Goal: Transaction & Acquisition: Purchase product/service

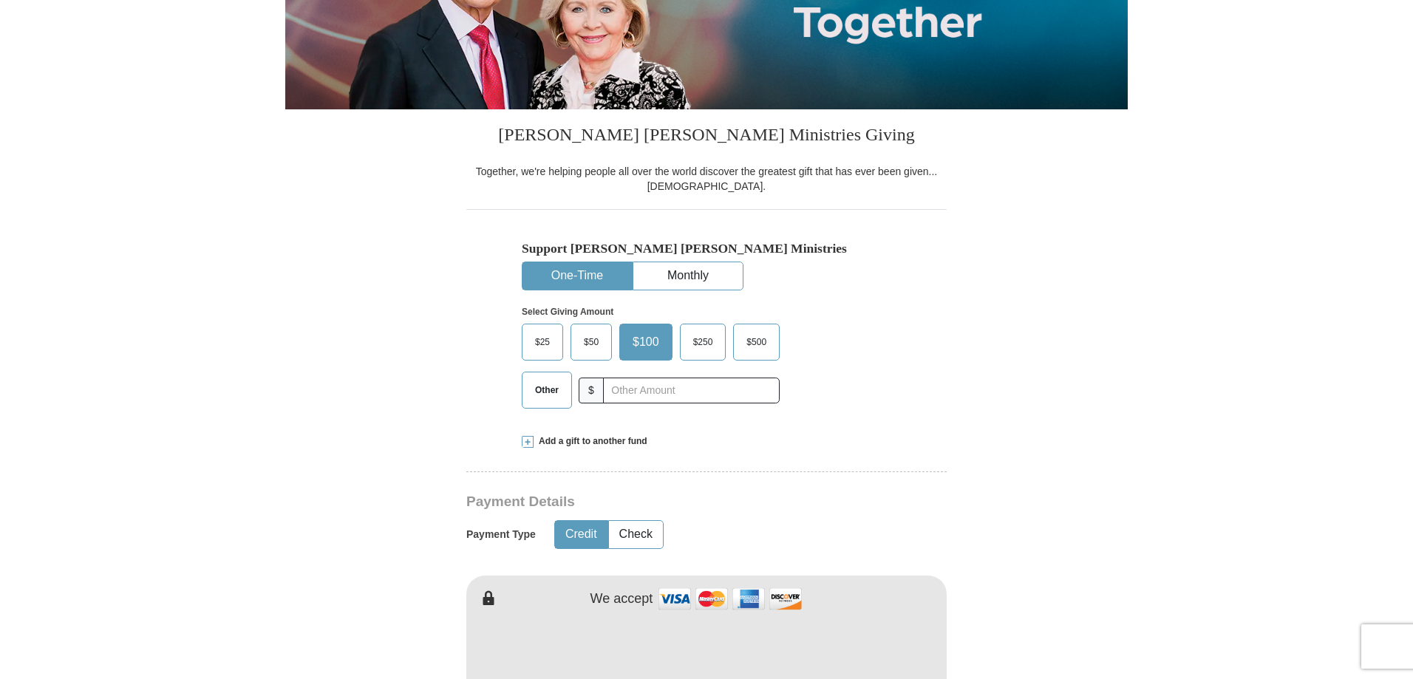
scroll to position [296, 0]
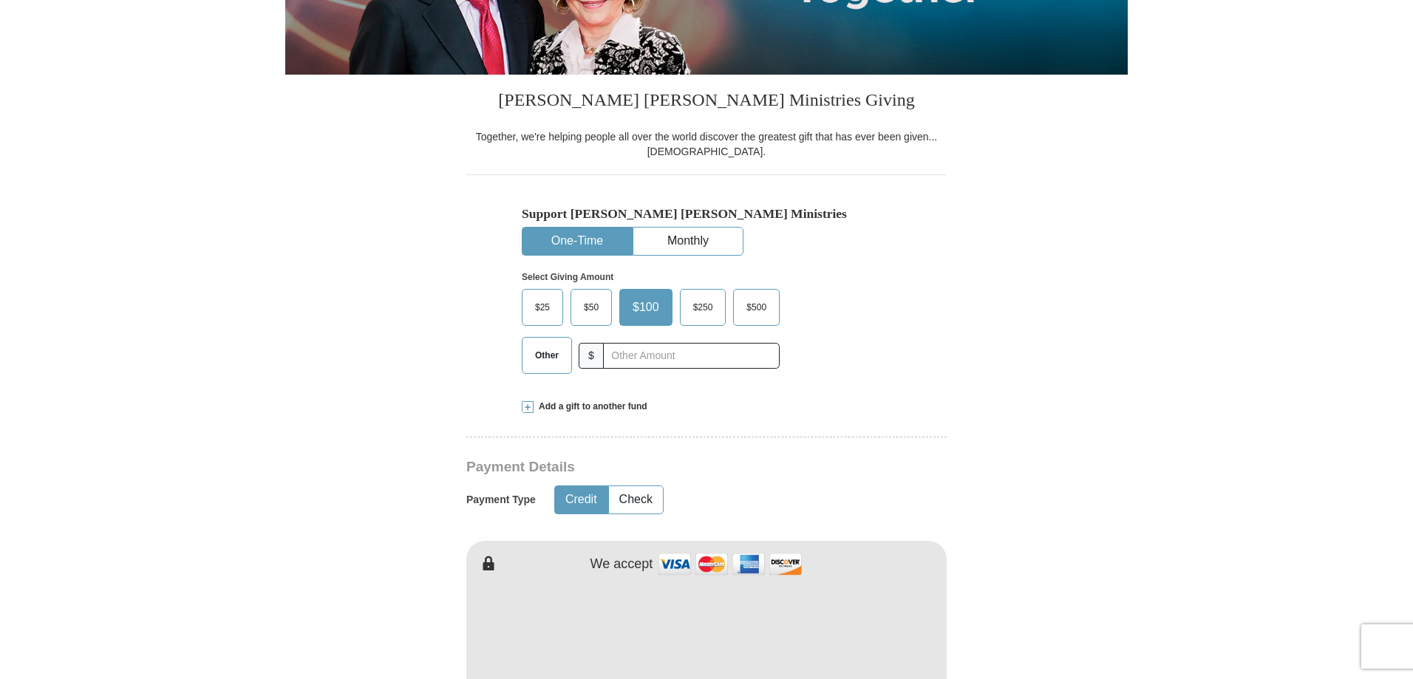
click at [753, 305] on span "$500" at bounding box center [756, 307] width 35 height 22
click at [0, 0] on input "$500" at bounding box center [0, 0] width 0 height 0
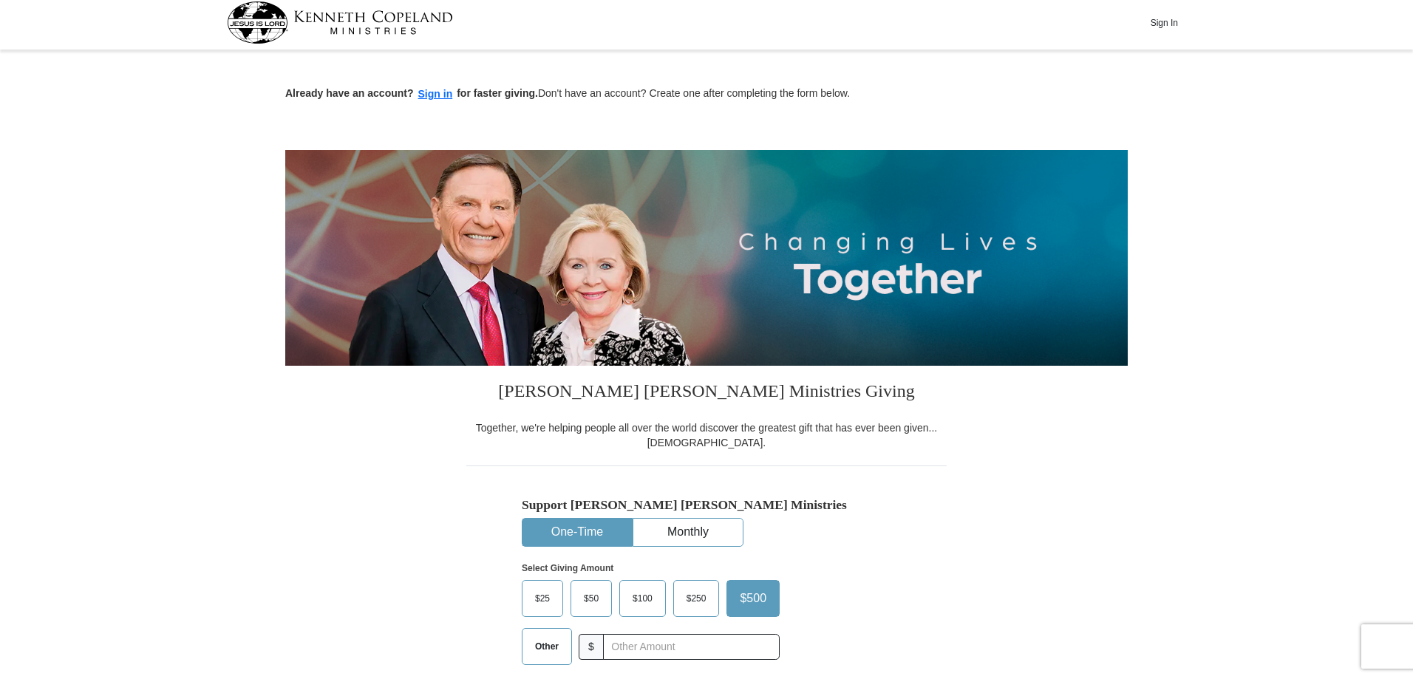
scroll to position [0, 0]
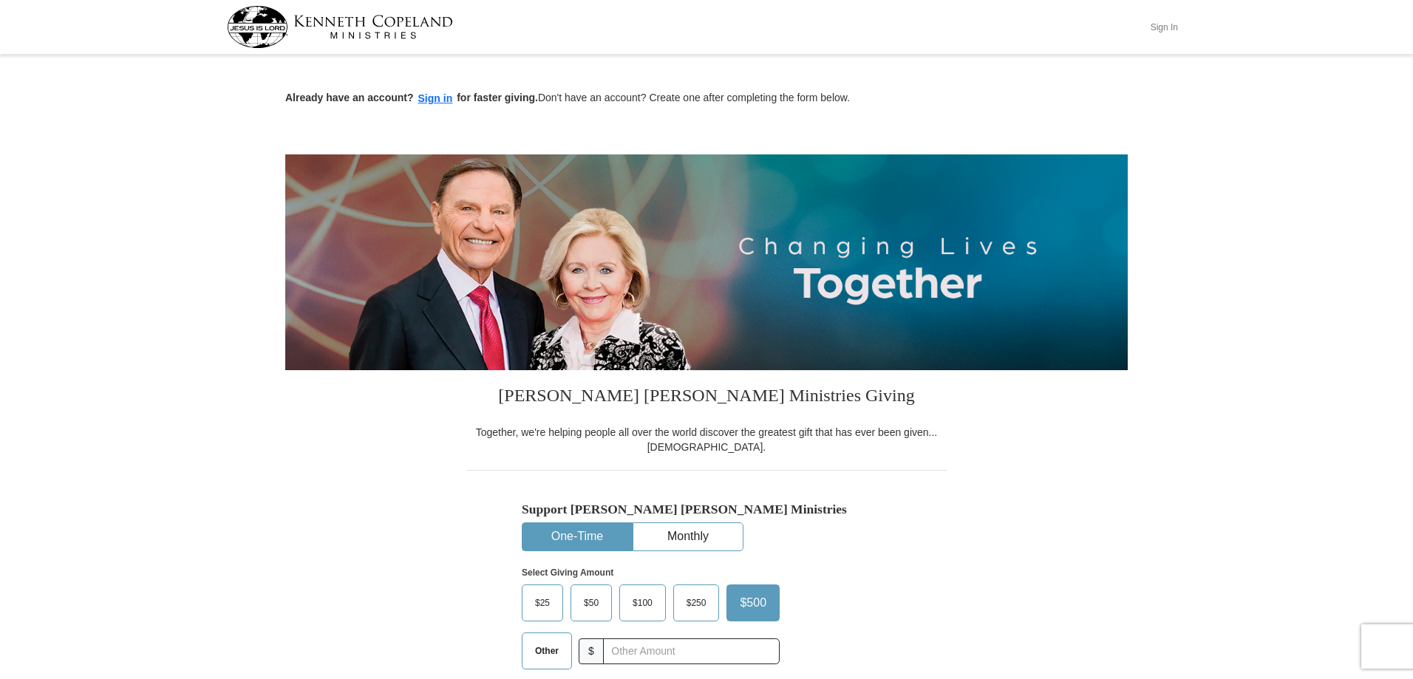
click at [1153, 27] on button "Sign In" at bounding box center [1163, 27] width 44 height 23
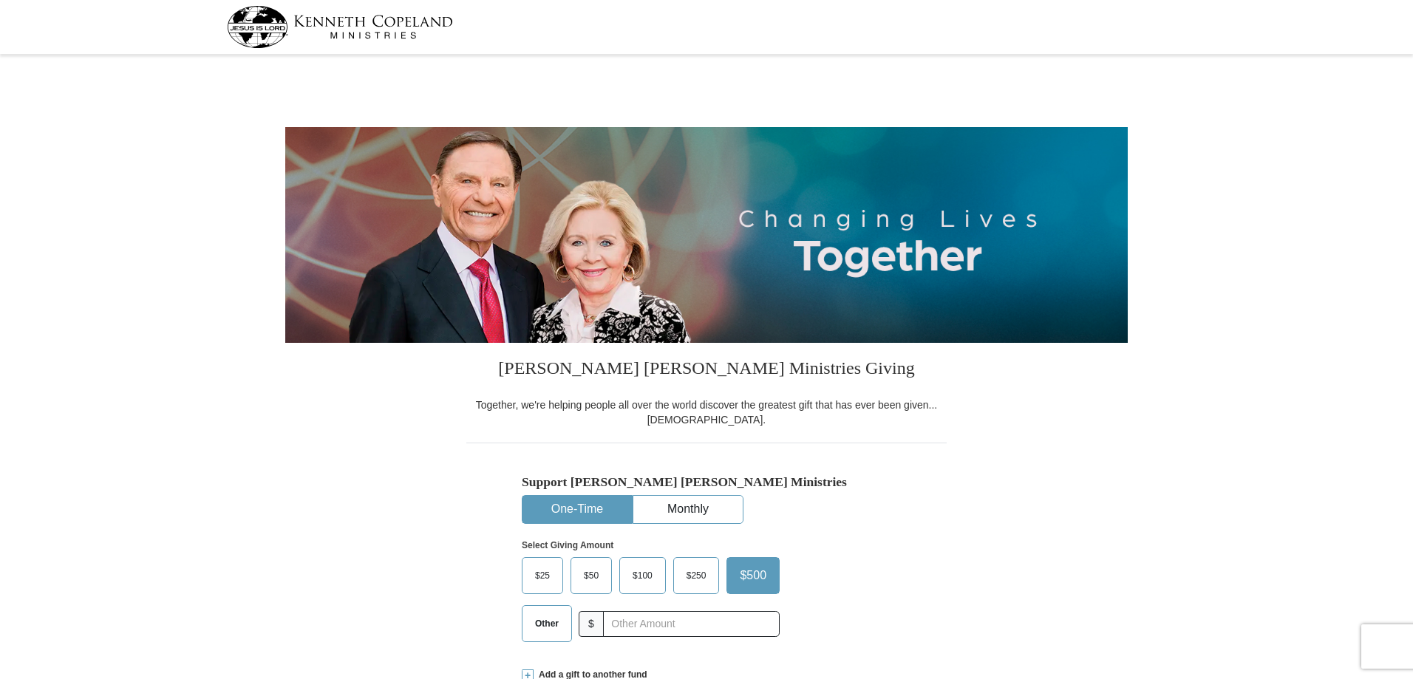
select select "CT"
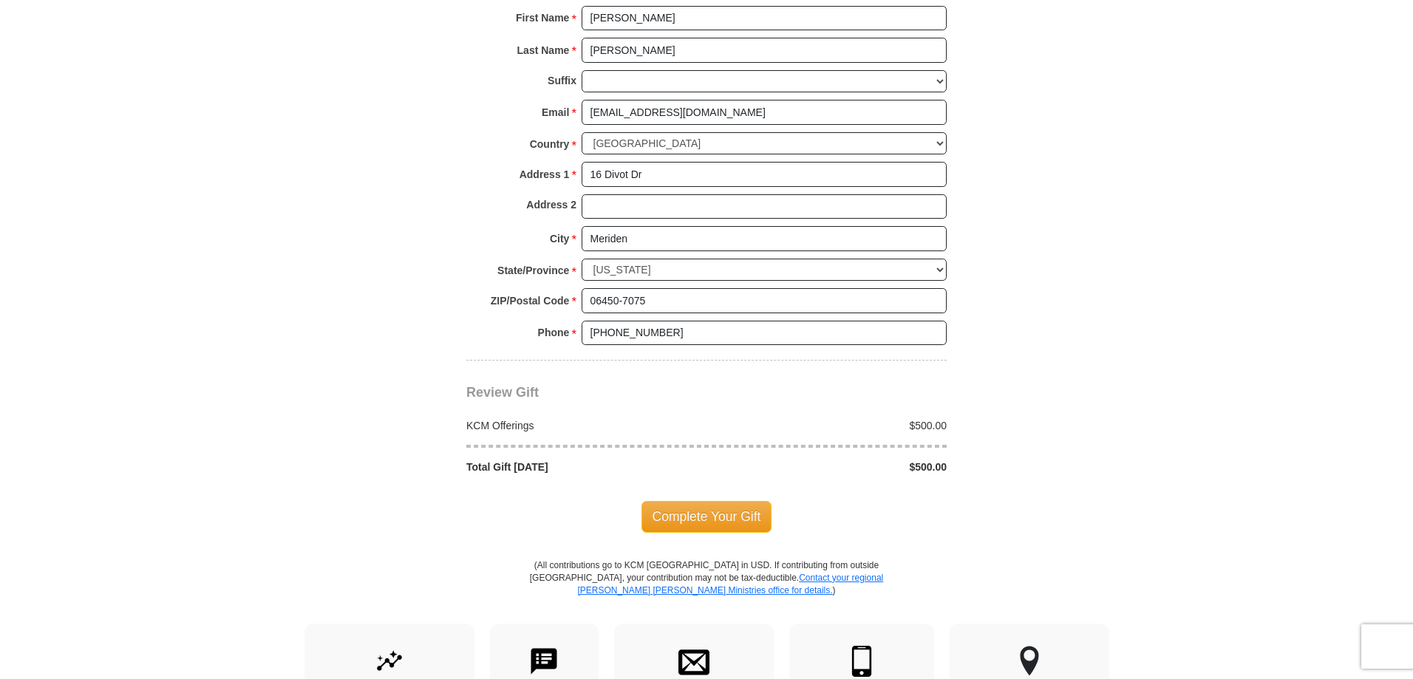
scroll to position [1034, 0]
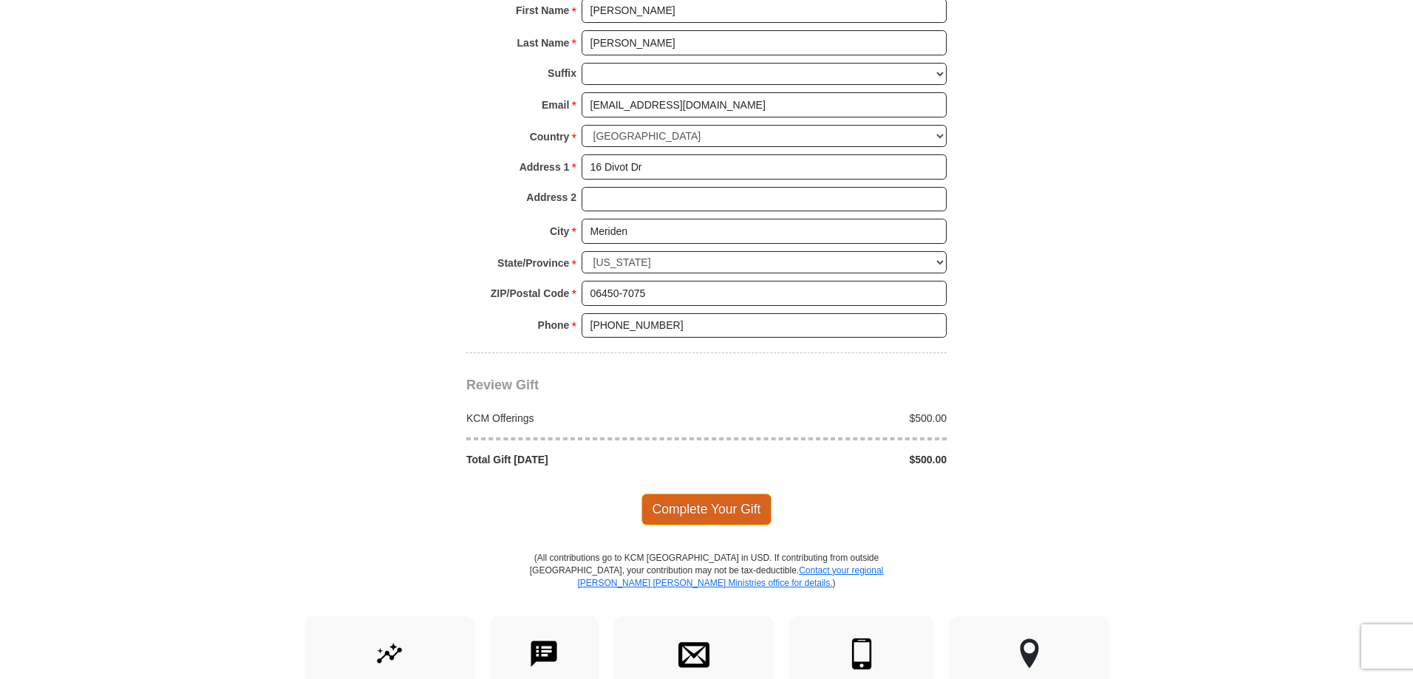
click at [722, 513] on span "Complete Your Gift" at bounding box center [706, 509] width 131 height 31
